Goal: Register for event/course

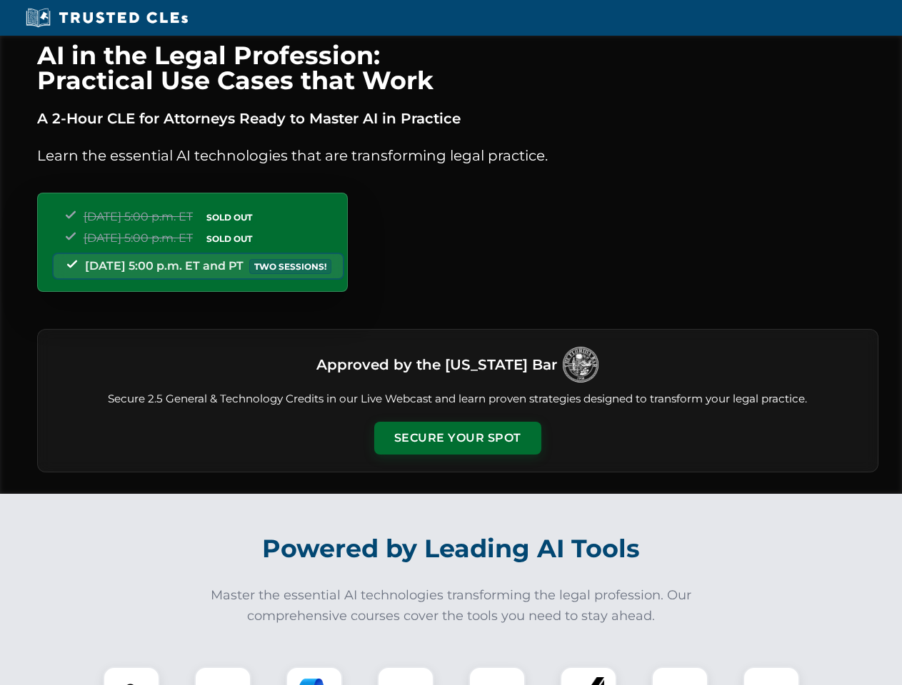
click at [457, 438] on button "Secure Your Spot" at bounding box center [457, 438] width 167 height 33
click at [131, 676] on img at bounding box center [131, 695] width 41 height 41
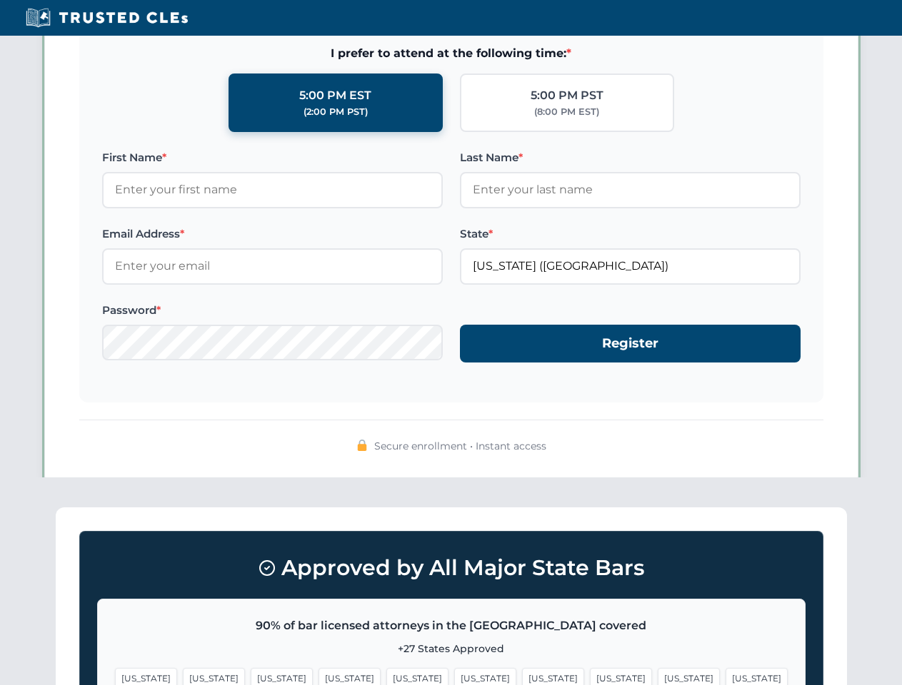
click at [522, 676] on span "[US_STATE]" at bounding box center [553, 678] width 62 height 21
click at [658, 676] on span "[US_STATE]" at bounding box center [689, 678] width 62 height 21
